Goal: Task Accomplishment & Management: Manage account settings

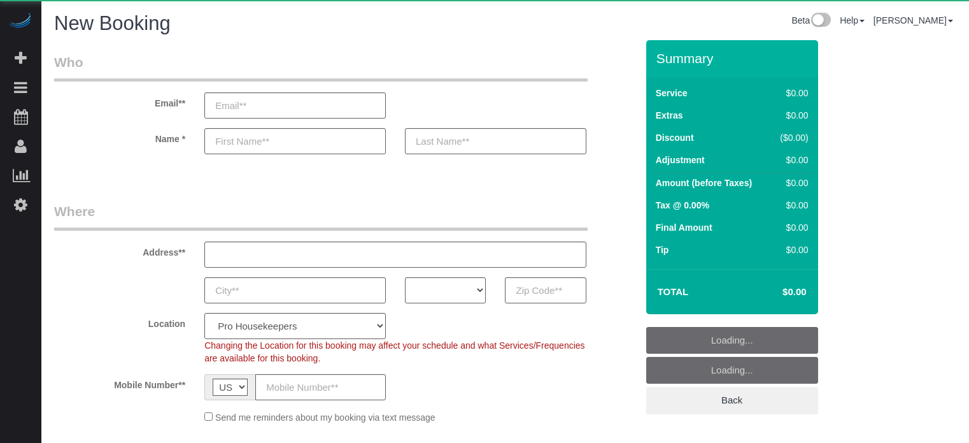
select select "number:9"
select select "4"
select select "object:1176"
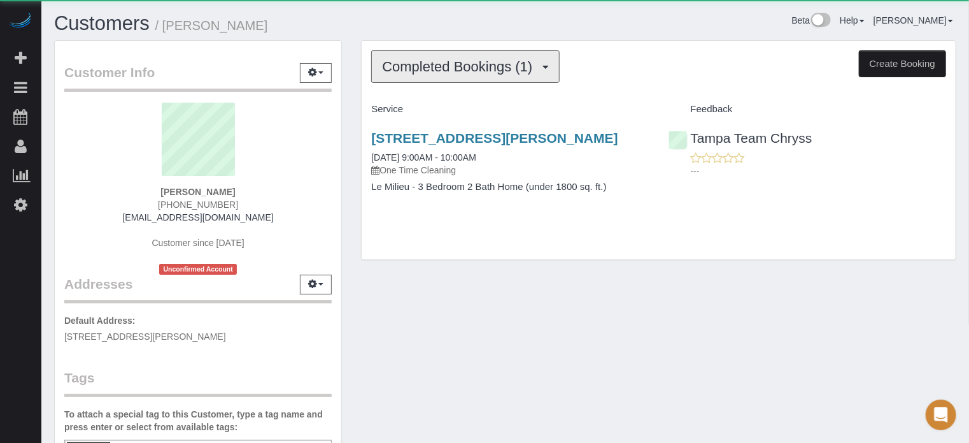
click at [417, 75] on button "Completed Bookings (1)" at bounding box center [465, 66] width 189 height 32
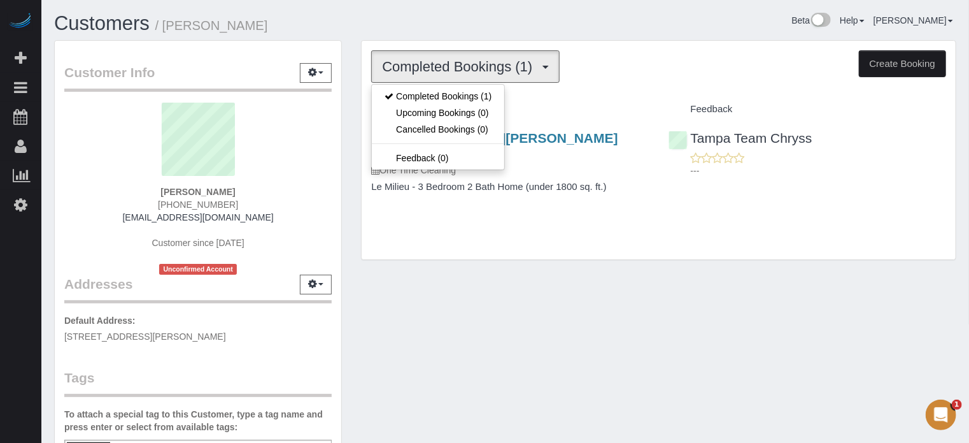
click at [332, 136] on div "Heather Henderson (727) 430-1629 heathershenderson@gmail.com Customer since 202…" at bounding box center [197, 189] width 267 height 172
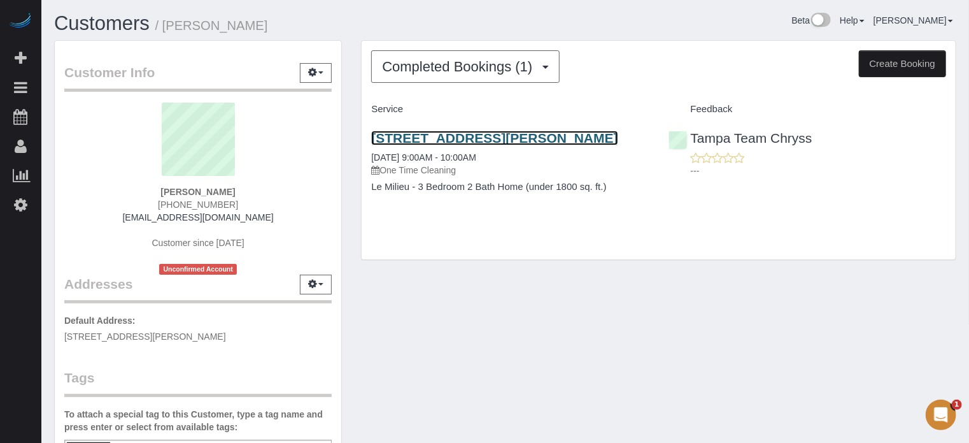
click at [415, 137] on link "625 Lois Ln, Belleair Bluffs, FL 33770" at bounding box center [494, 138] width 246 height 15
click at [403, 136] on link "625 Lois Ln, Belleair Bluffs, FL 33770" at bounding box center [494, 138] width 246 height 15
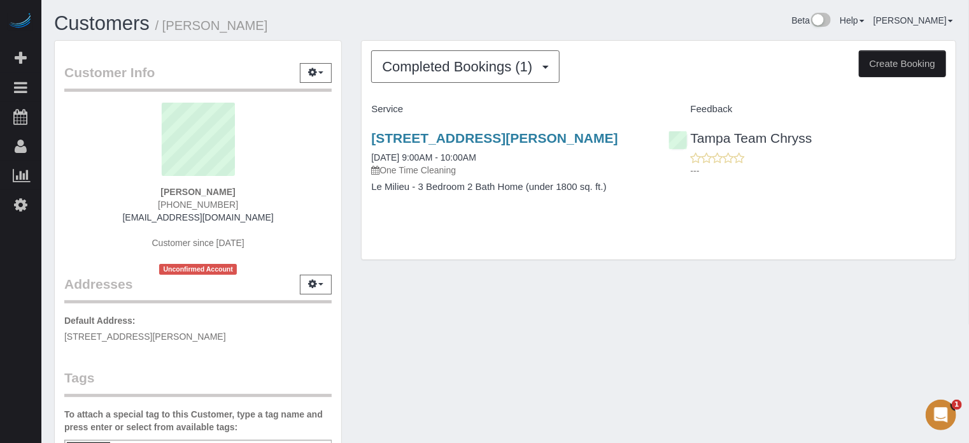
click at [351, 167] on div "Customer Info Edit Contact Info Send Message Email Preferences Special Sales Ta…" at bounding box center [198, 354] width 307 height 629
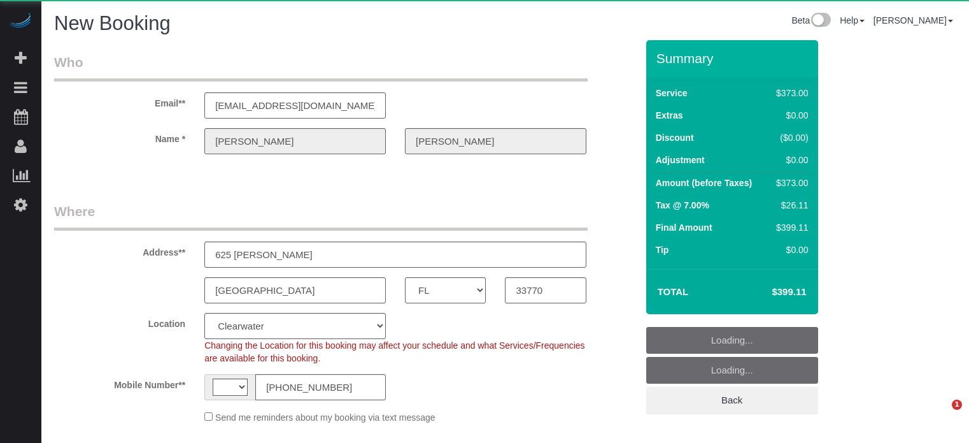
select select "FL"
select select "number:9"
select select "string:US"
select select "object:860"
select select "6"
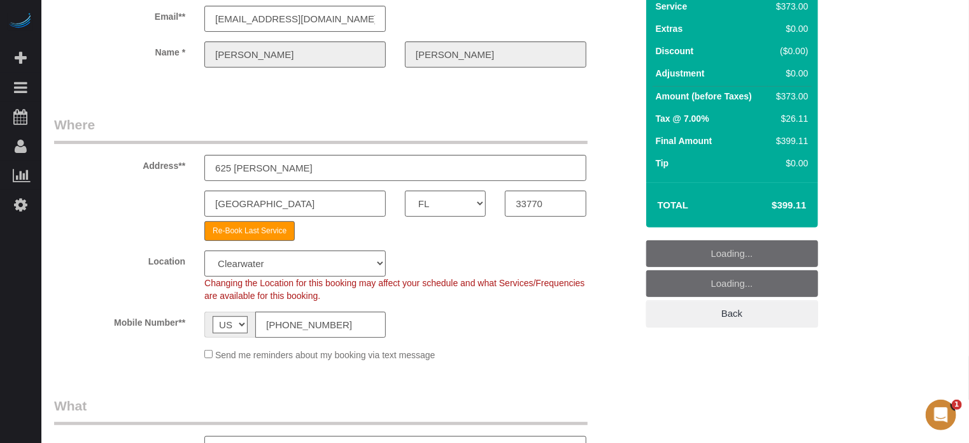
select select "object:872"
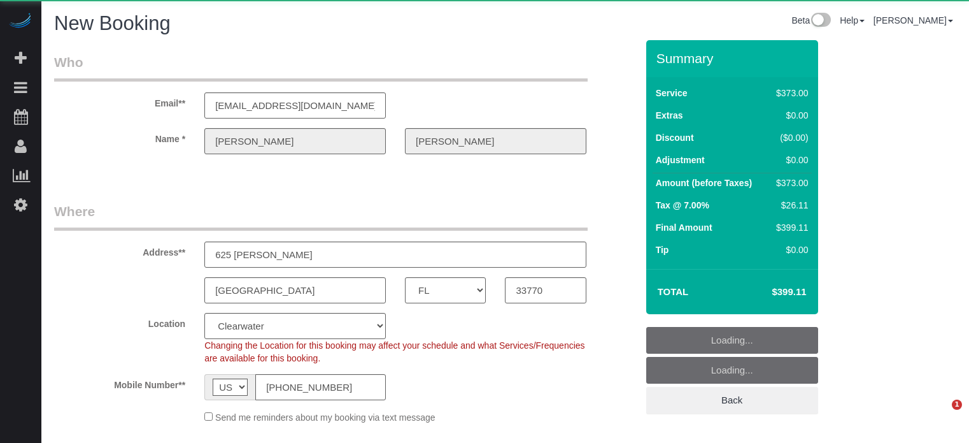
select select "FL"
select select "6"
select select "number:9"
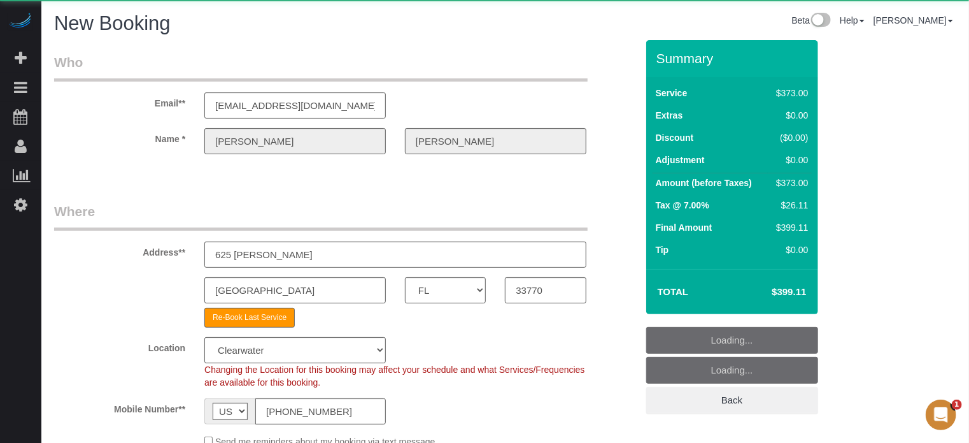
select select "object:872"
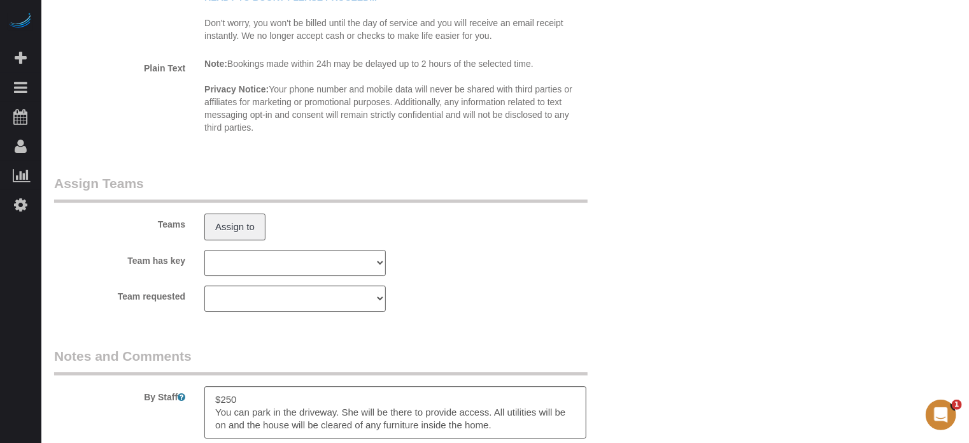
scroll to position [2142, 0]
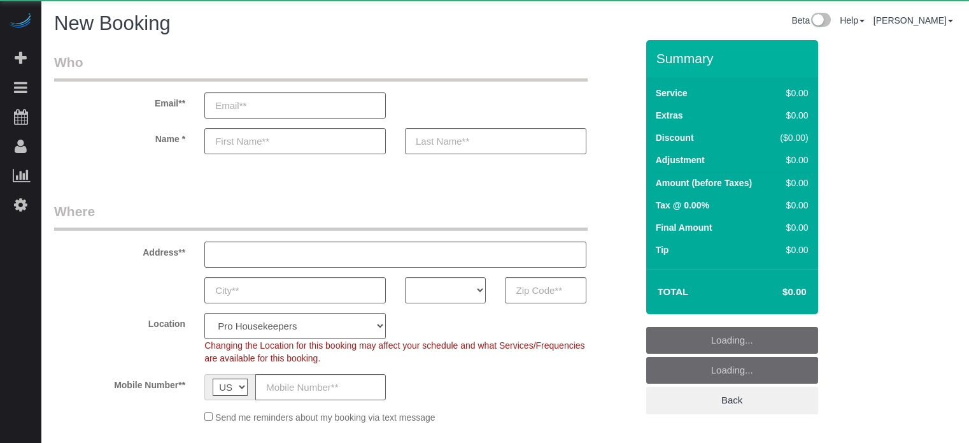
select select "number:9"
select select "object:1176"
select select "4"
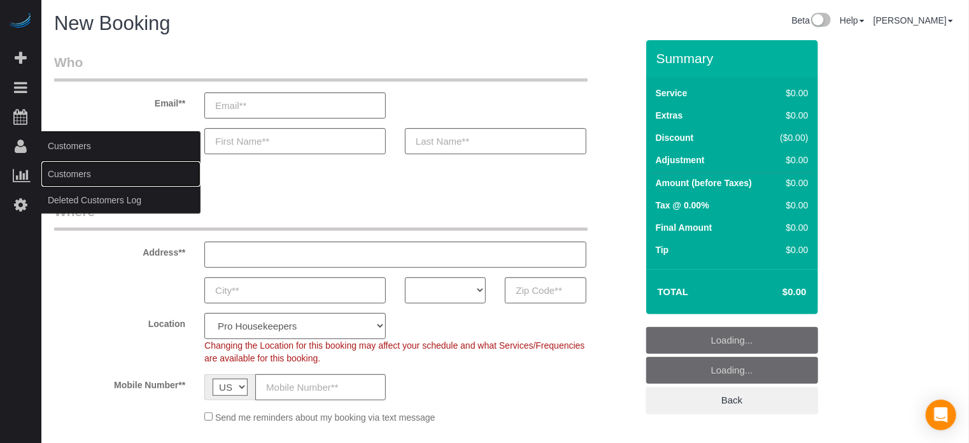
drag, startPoint x: 52, startPoint y: 166, endPoint x: 64, endPoint y: 160, distance: 12.8
click at [52, 165] on link "Customers" at bounding box center [120, 173] width 159 height 25
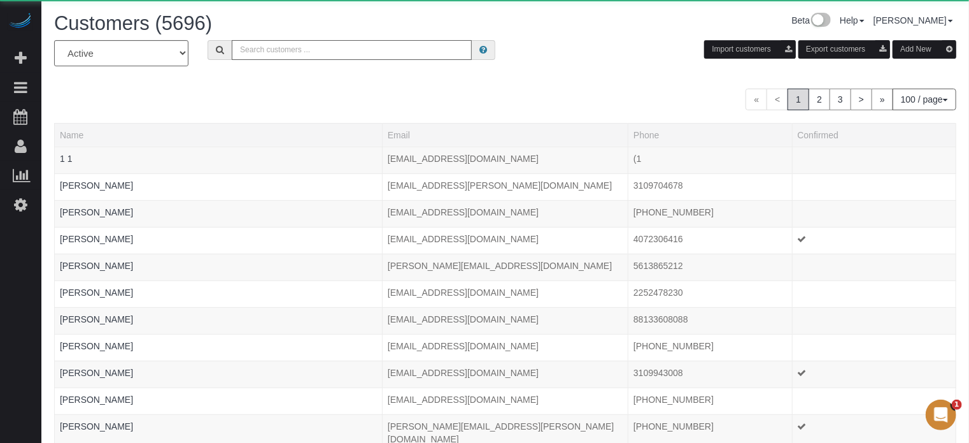
click at [298, 56] on input "text" at bounding box center [352, 50] width 240 height 20
paste input "shirleyduffy03@gmail.com"
type input "shirleyduffy03@gmail.com"
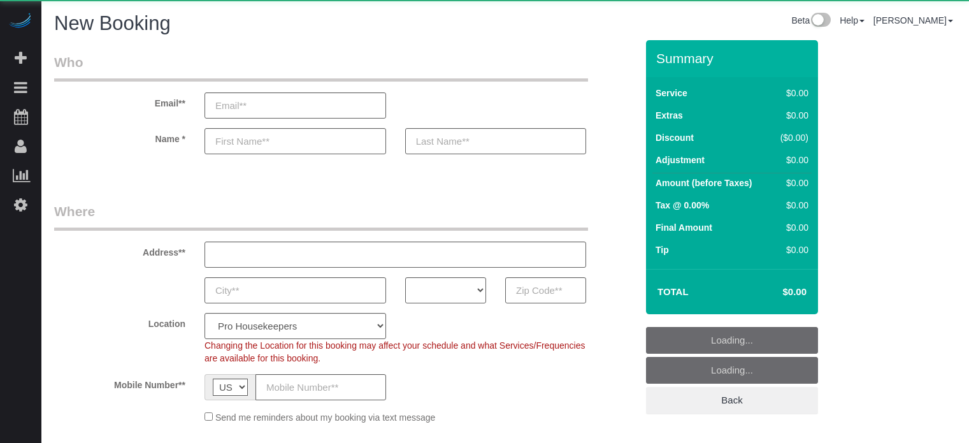
select select "4"
select select "number:9"
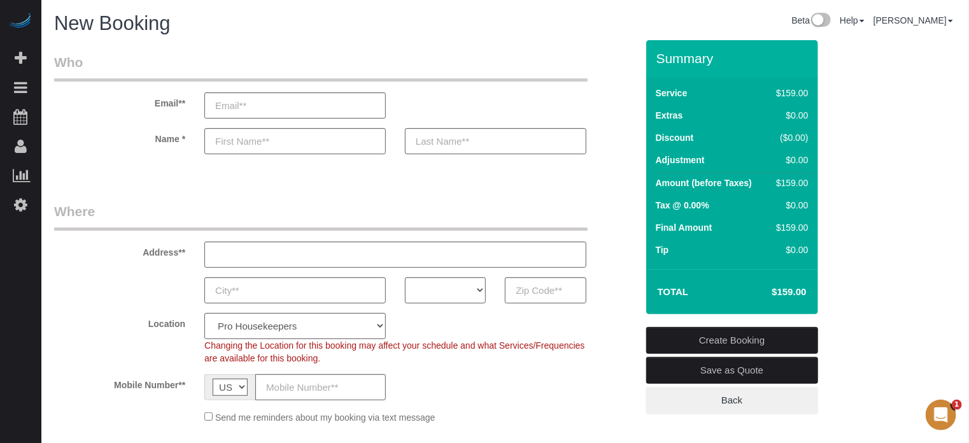
click at [622, 210] on div "Address**" at bounding box center [346, 235] width 602 height 66
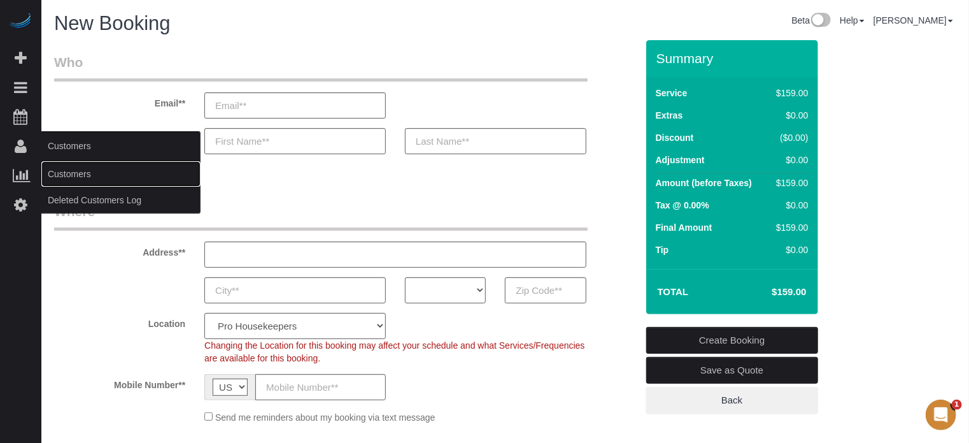
click at [75, 170] on link "Customers" at bounding box center [120, 173] width 159 height 25
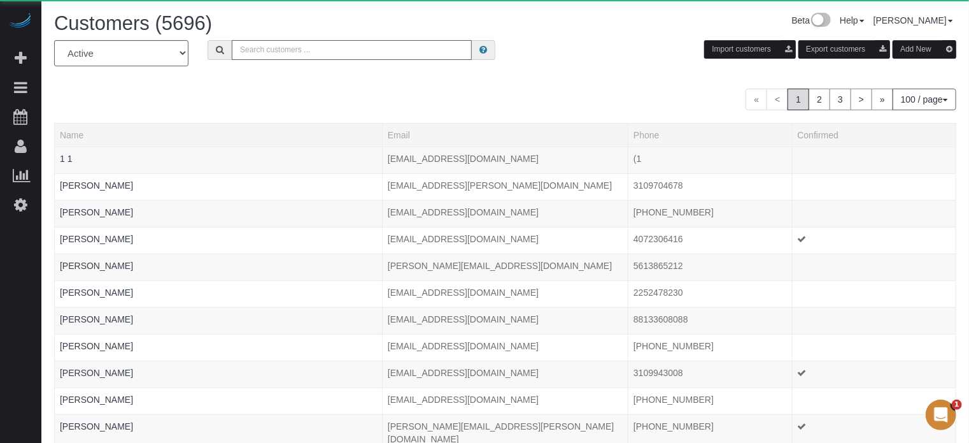
click at [285, 50] on input "text" at bounding box center [352, 50] width 240 height 20
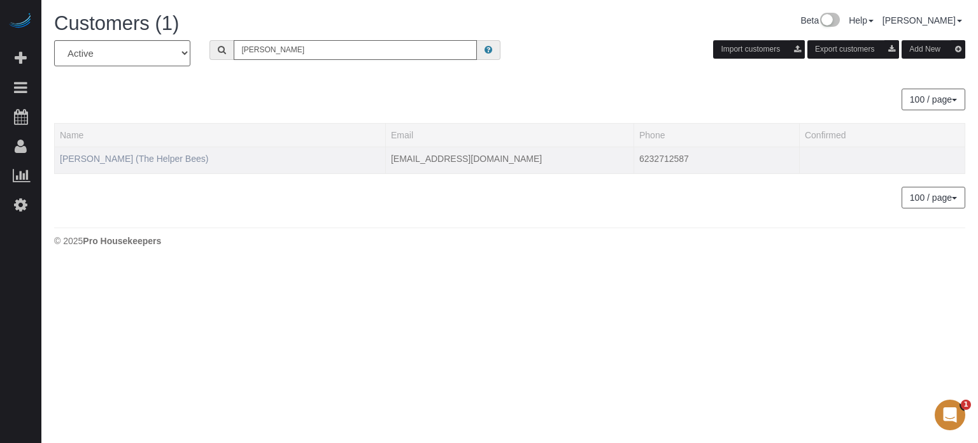
type input "randy ellis"
click at [157, 155] on link "Randy Ellis (The Helper Bees)" at bounding box center [134, 158] width 148 height 10
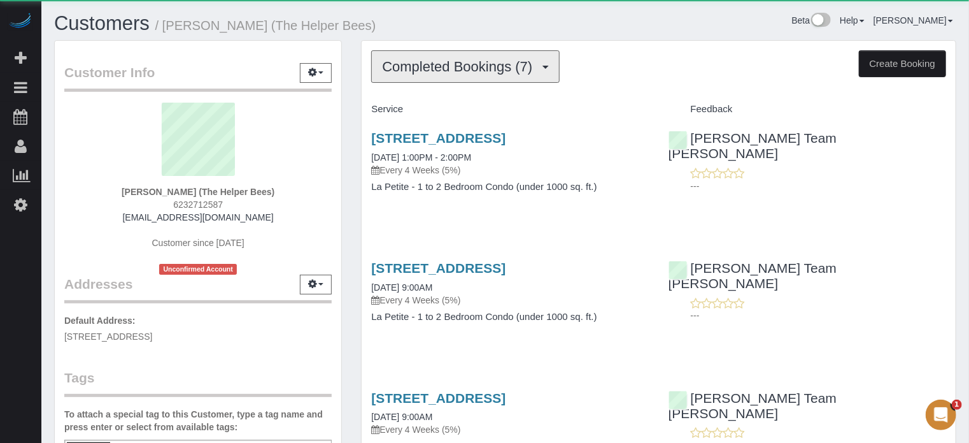
click at [416, 76] on button "Completed Bookings (7)" at bounding box center [465, 66] width 189 height 32
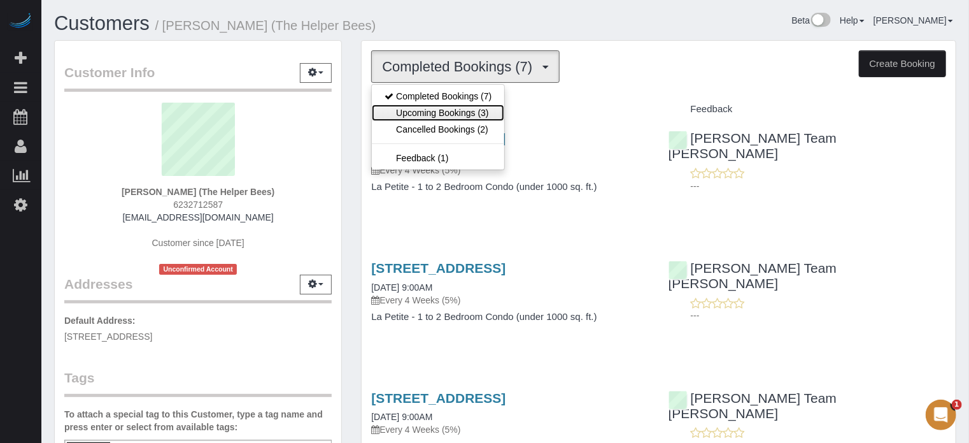
click at [434, 105] on link "Upcoming Bookings (3)" at bounding box center [438, 112] width 132 height 17
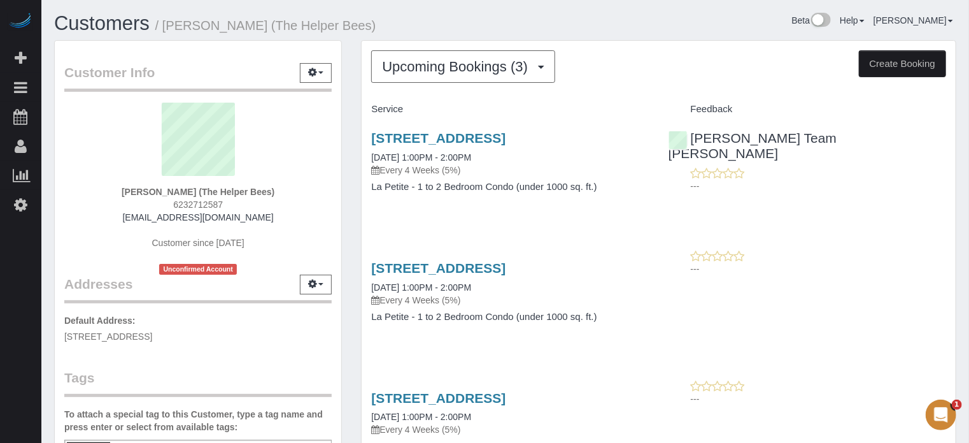
click at [359, 87] on div "Upcoming Bookings (3) Completed Bookings (7) Upcoming Bookings (3) Cancelled Bo…" at bounding box center [659, 292] width 615 height 505
click at [506, 131] on link "3593 S 257th Avenue, Buckeye, AZ 85326" at bounding box center [438, 138] width 134 height 15
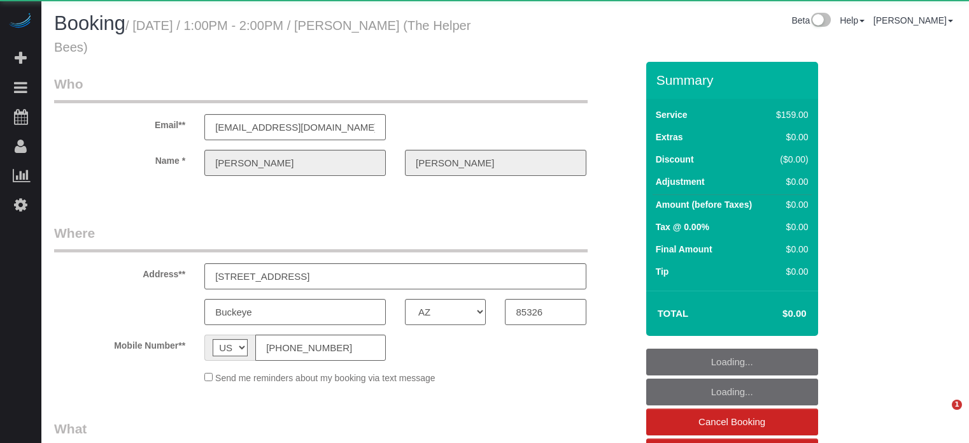
select select "AZ"
select select "object:1215"
select select "4"
select select "number:9"
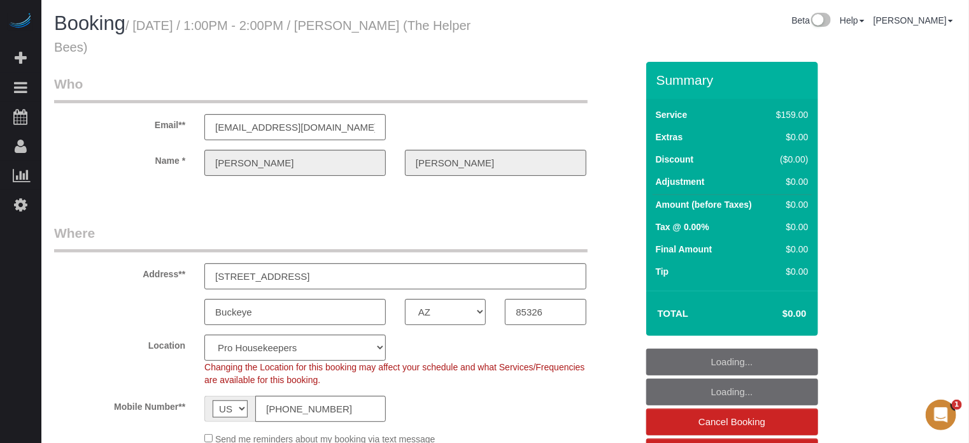
click at [619, 103] on div "Email** randyellis4570@gmail.com" at bounding box center [346, 108] width 602 height 66
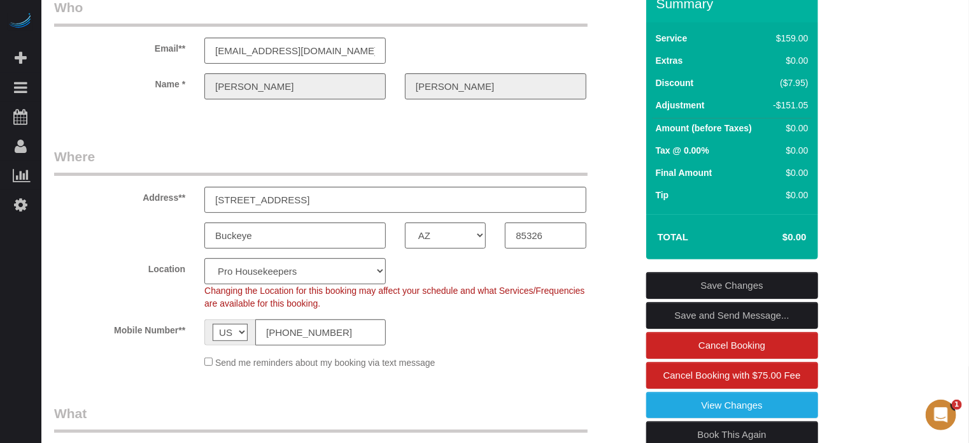
scroll to position [70, 0]
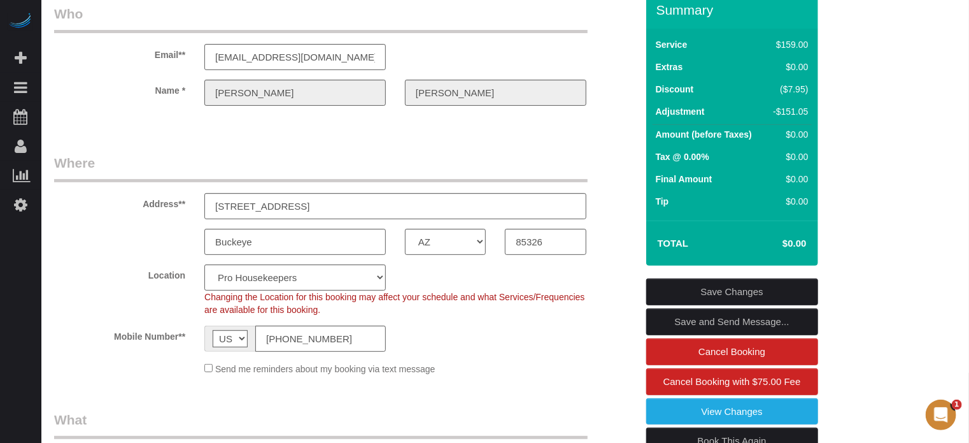
click at [637, 31] on div "Summary Service $159.00 Extras $0.00 Discount ($7.95) Adjustment -$151.05 Amoun…" at bounding box center [749, 266] width 225 height 548
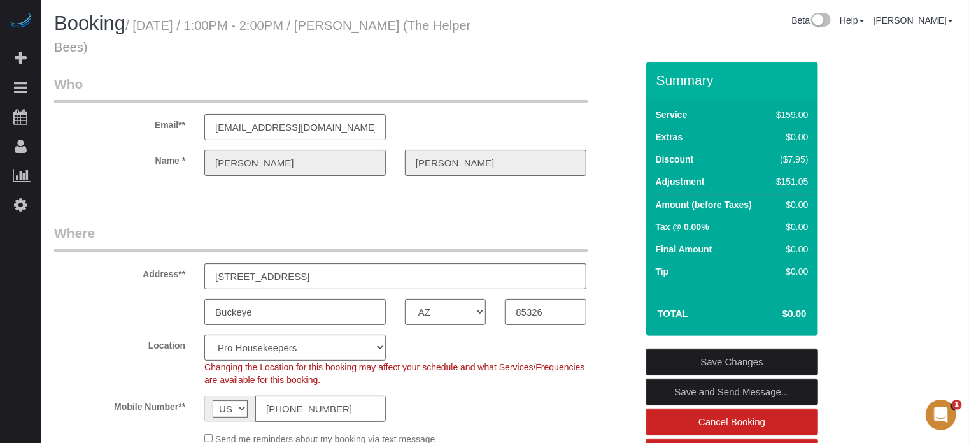
scroll to position [0, 0]
drag, startPoint x: 657, startPoint y: 81, endPoint x: 809, endPoint y: 182, distance: 182.5
click at [809, 182] on div "Summary Service $159.00 Extras $0.00 Discount ($7.95) Adjustment -$151.05 Amoun…" at bounding box center [732, 199] width 172 height 274
click at [809, 182] on td "-$151.05" at bounding box center [789, 183] width 46 height 23
drag, startPoint x: 659, startPoint y: 83, endPoint x: 810, endPoint y: 180, distance: 179.3
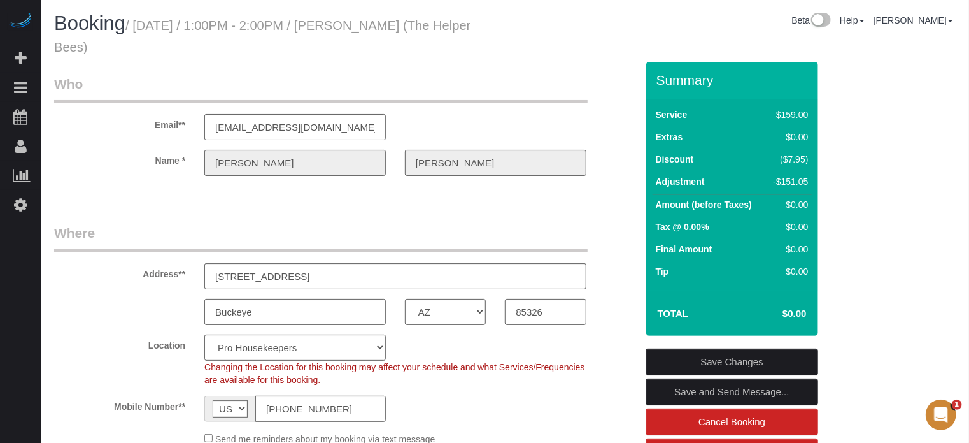
click at [810, 180] on div "Summary Service $159.00 Extras $0.00 Discount ($7.95) Adjustment -$151.05 Amoun…" at bounding box center [732, 199] width 172 height 274
click at [810, 180] on td "-$151.05" at bounding box center [789, 183] width 46 height 23
drag, startPoint x: 657, startPoint y: 82, endPoint x: 806, endPoint y: 181, distance: 178.6
click at [806, 181] on div "Summary Service $159.00 Extras $0.00 Discount ($7.95) Adjustment -$151.05 Amoun…" at bounding box center [732, 199] width 172 height 274
click at [806, 181] on div "-$151.05" at bounding box center [788, 181] width 39 height 13
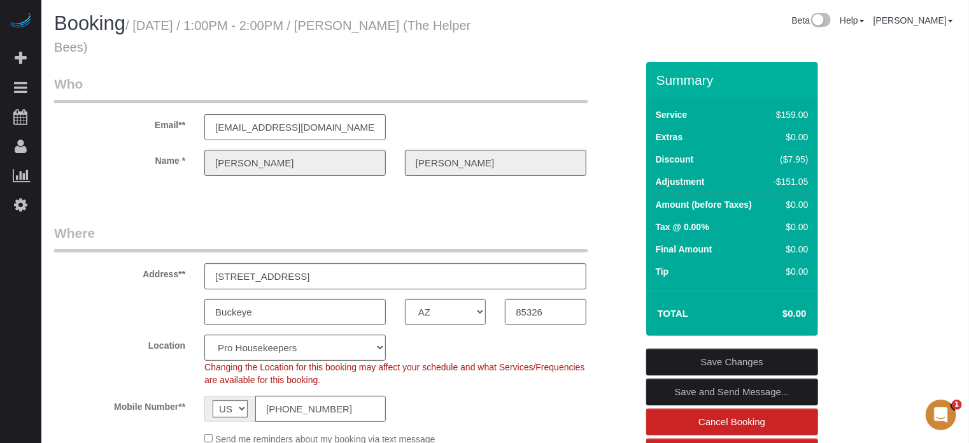
drag, startPoint x: 937, startPoint y: 262, endPoint x: 920, endPoint y: 247, distance: 22.6
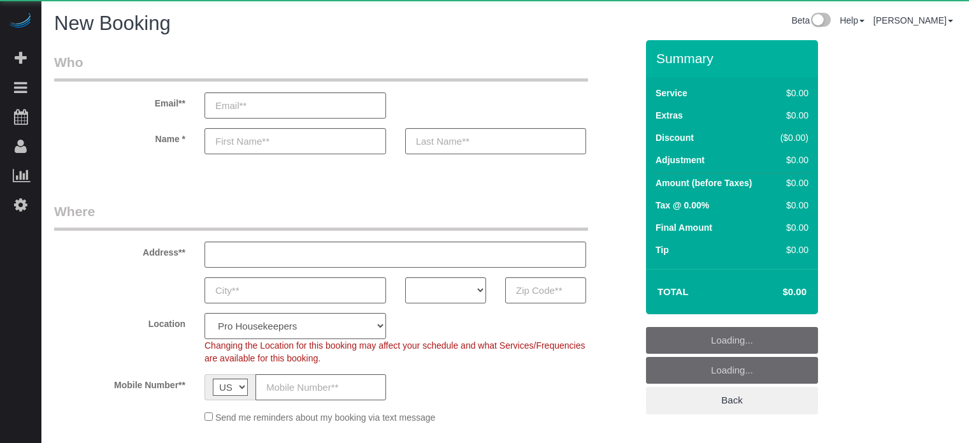
select select "4"
select select "number:9"
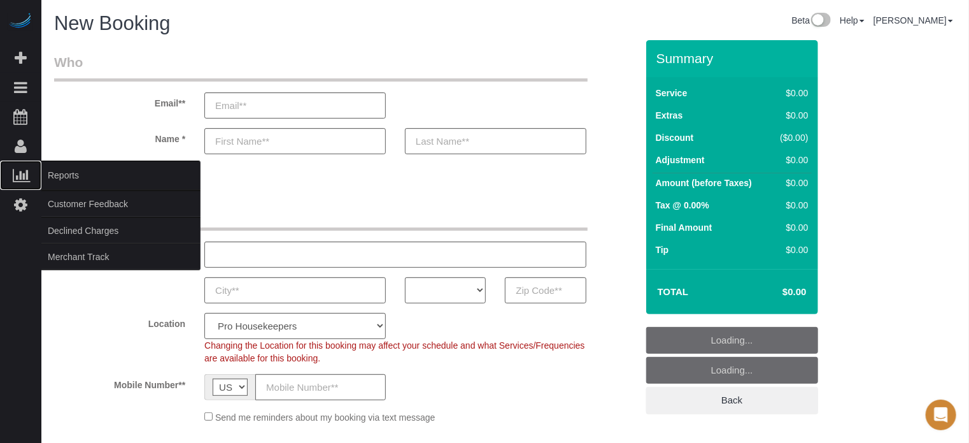
click at [55, 172] on span "Reports" at bounding box center [120, 174] width 159 height 29
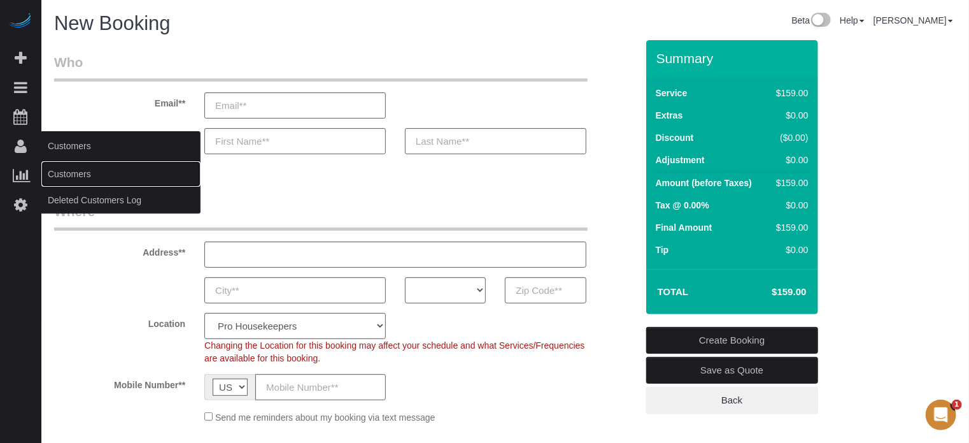
click at [66, 166] on link "Customers" at bounding box center [120, 173] width 159 height 25
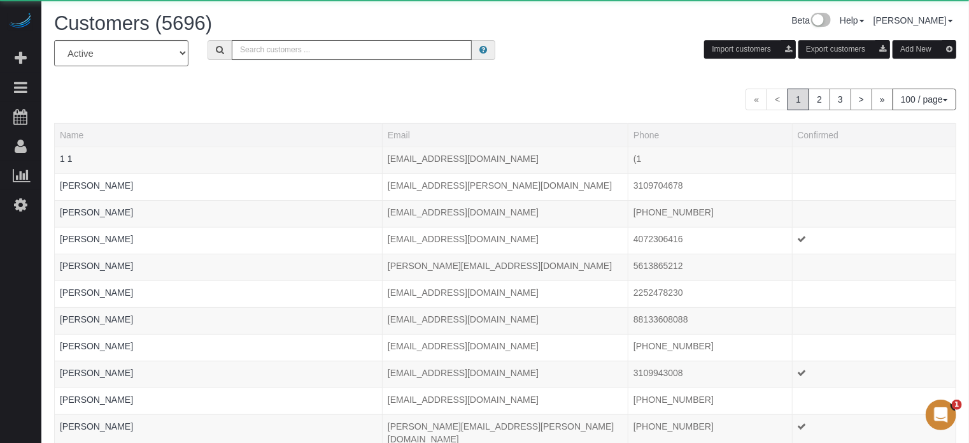
click at [282, 40] on input "text" at bounding box center [352, 50] width 240 height 20
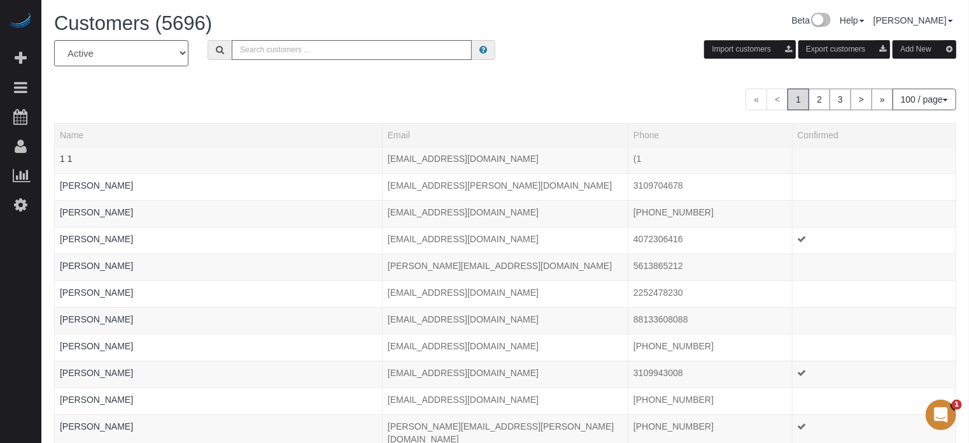
paste input "Muehlberger"
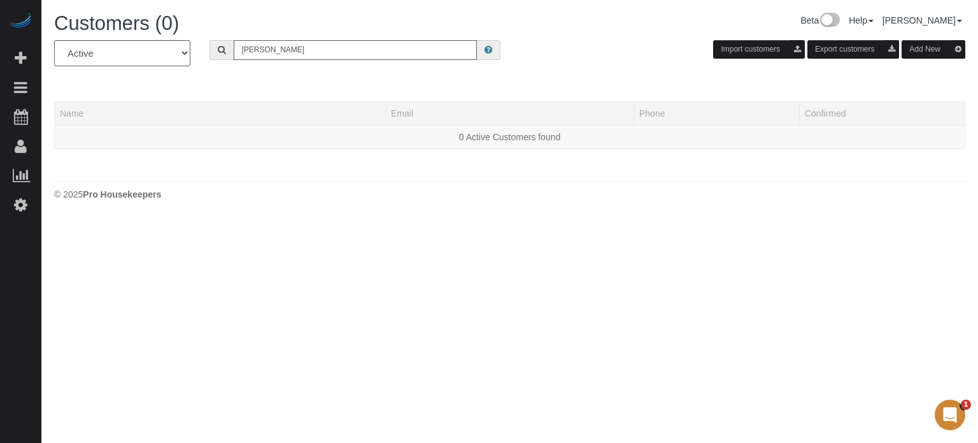
drag, startPoint x: 303, startPoint y: 50, endPoint x: 225, endPoint y: 56, distance: 78.0
click at [226, 56] on div "Muehlberger" at bounding box center [355, 50] width 291 height 20
type input "michael m"
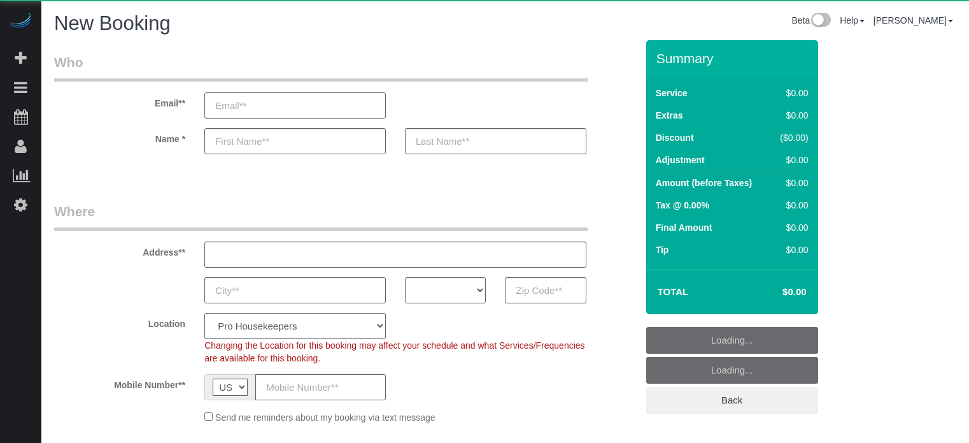
select select "number:9"
select select "object:1047"
select select "4"
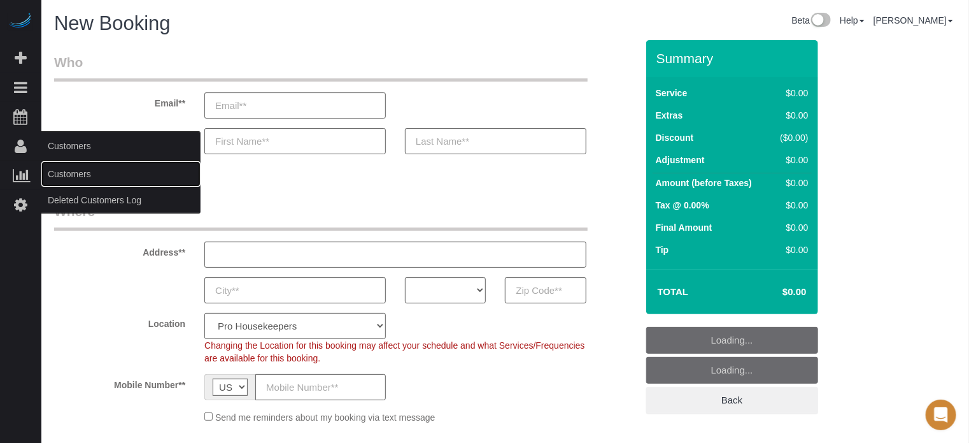
click at [68, 168] on link "Customers" at bounding box center [120, 173] width 159 height 25
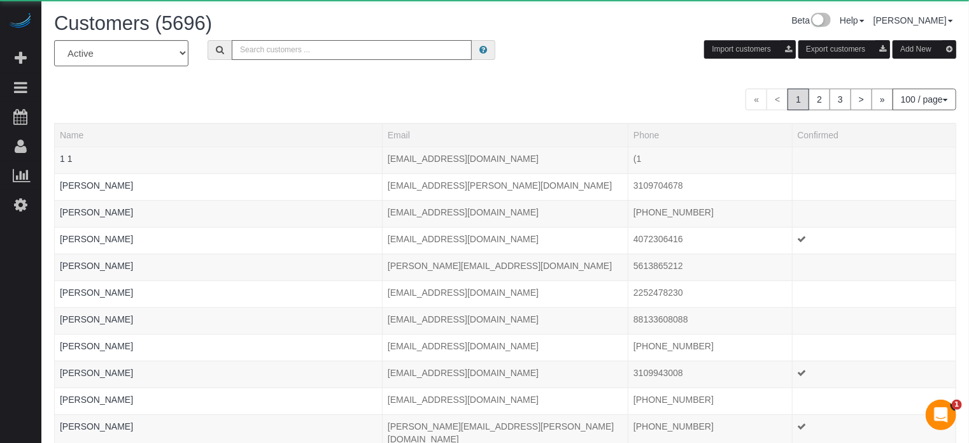
click at [261, 53] on input "text" at bounding box center [352, 50] width 240 height 20
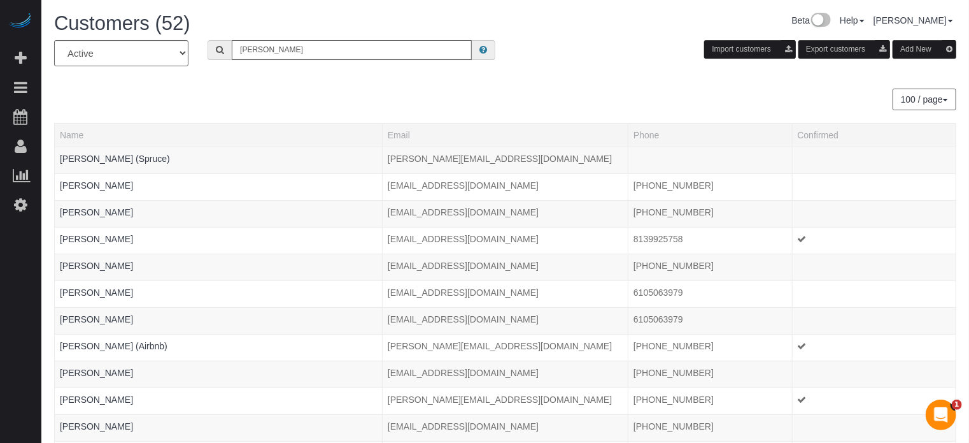
type input "[PERSON_NAME]"
click at [226, 102] on div "100 / page 10 / page 20 / page 30 / page 40 / page 50 / page 100 / page" at bounding box center [505, 100] width 902 height 22
